Goal: Use online tool/utility: Utilize a website feature to perform a specific function

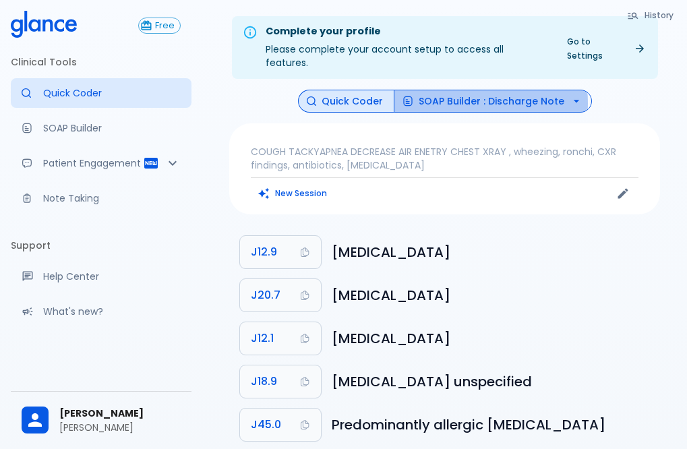
click at [453, 90] on button "SOAP Builder : Discharge Note" at bounding box center [492, 102] width 198 height 24
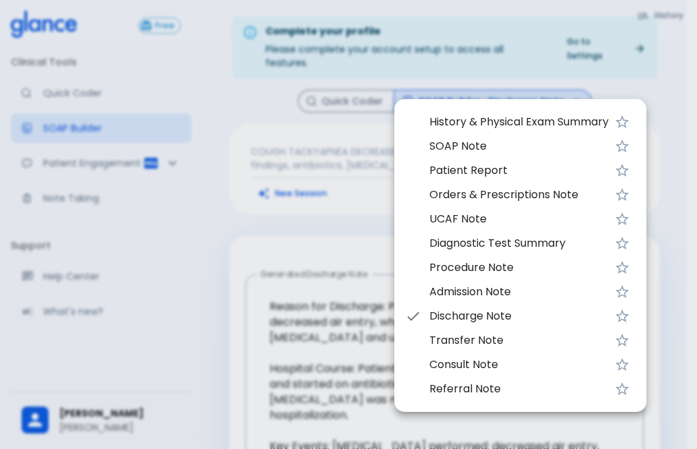
click at [243, 221] on div at bounding box center [348, 224] width 697 height 449
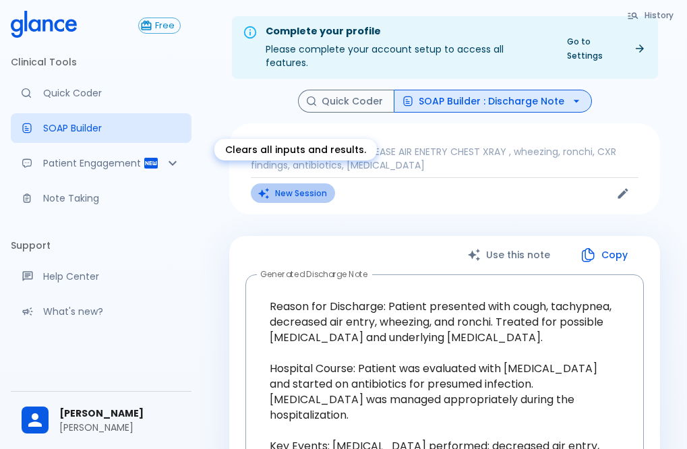
click at [308, 183] on button "New Session" at bounding box center [293, 193] width 84 height 20
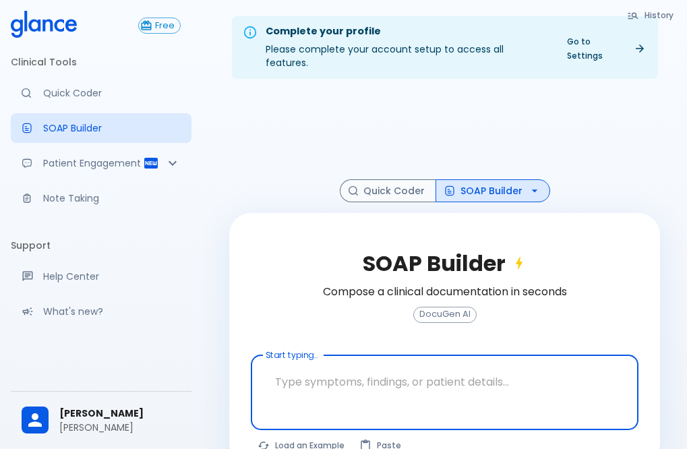
click at [385, 386] on textarea at bounding box center [444, 381] width 369 height 42
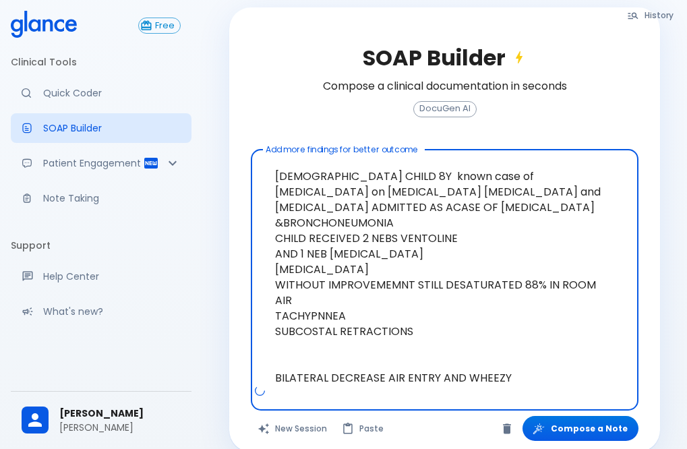
scroll to position [211, 0]
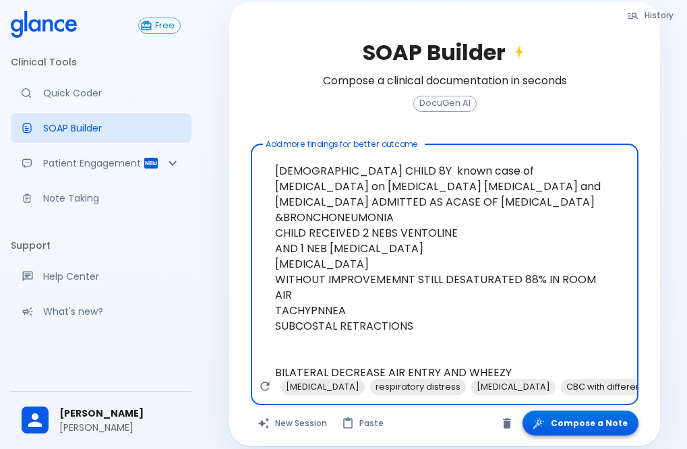
type textarea "[DEMOGRAPHIC_DATA] CHILD 8Y known case of [MEDICAL_DATA] on [MEDICAL_DATA] [MED…"
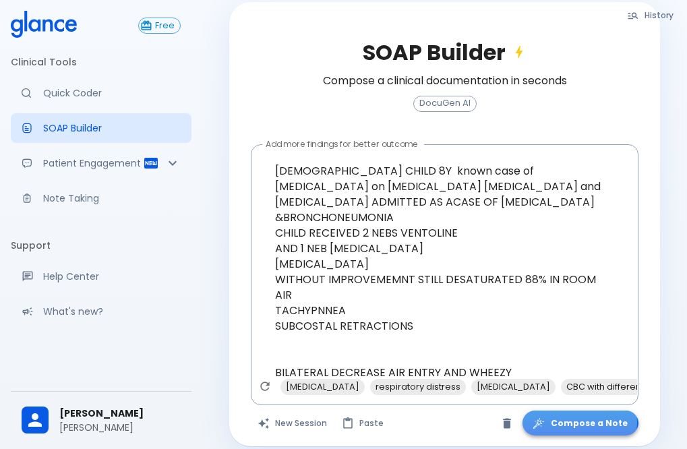
click at [586, 410] on button "Compose a Note" at bounding box center [580, 422] width 116 height 25
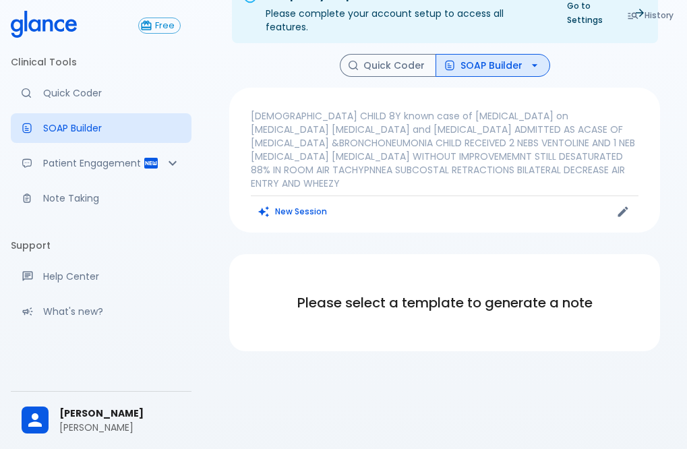
scroll to position [35, 0]
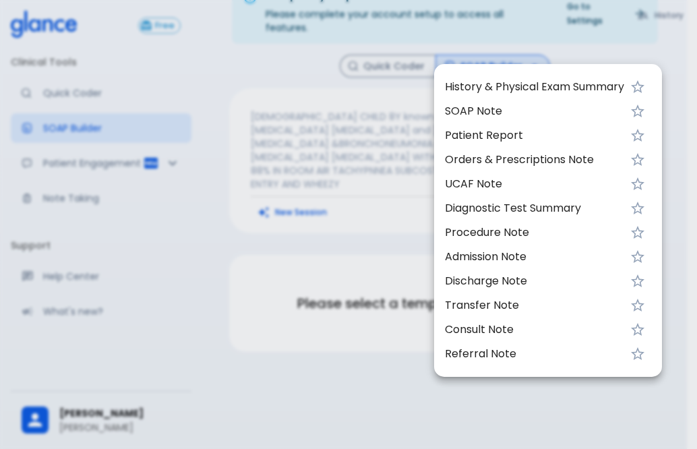
click at [504, 54] on div at bounding box center [348, 224] width 697 height 449
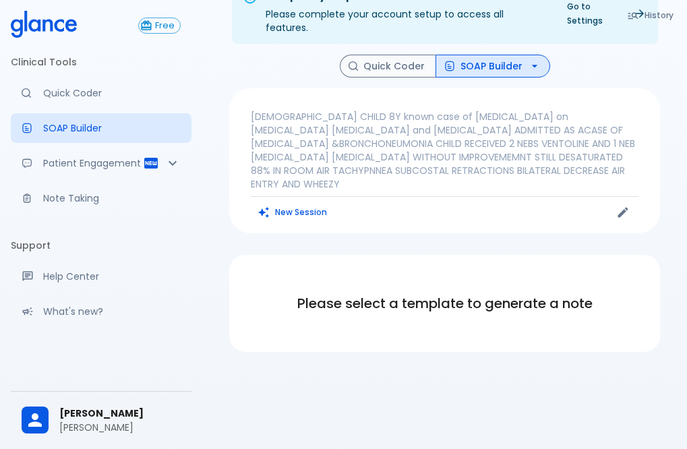
click at [504, 55] on button "SOAP Builder" at bounding box center [492, 67] width 115 height 24
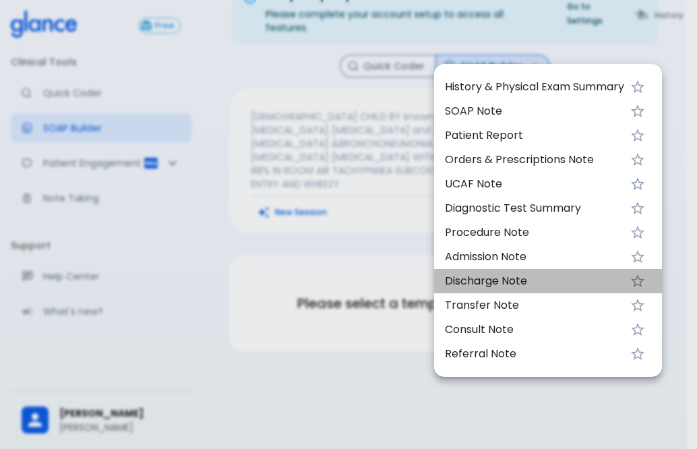
click at [501, 272] on li "Discharge Note" at bounding box center [548, 281] width 228 height 24
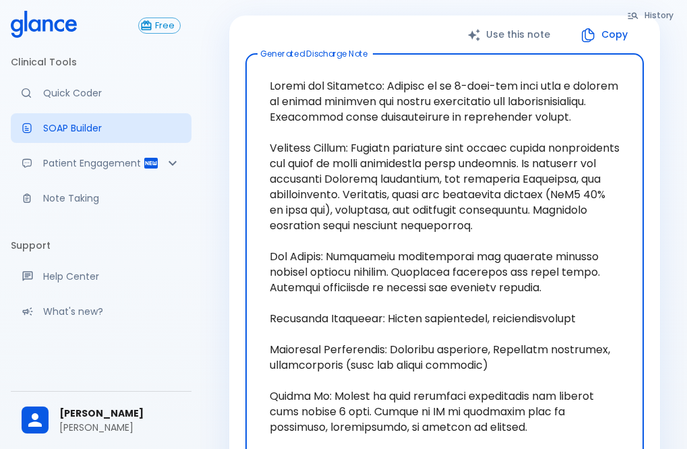
scroll to position [305, 0]
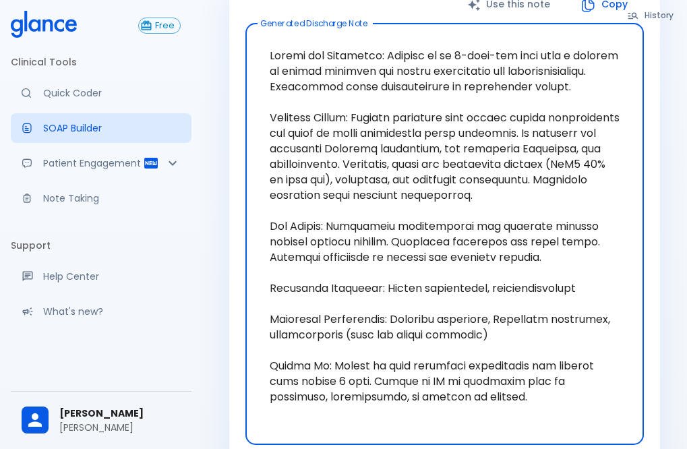
drag, startPoint x: 363, startPoint y: 104, endPoint x: 331, endPoint y: 191, distance: 92.5
click at [331, 191] on textarea at bounding box center [444, 233] width 379 height 399
